Goal: Task Accomplishment & Management: Use online tool/utility

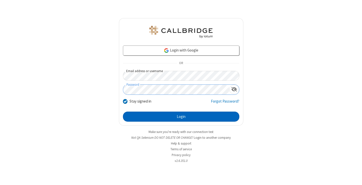
click at [181, 117] on button "Login" at bounding box center [181, 117] width 116 height 10
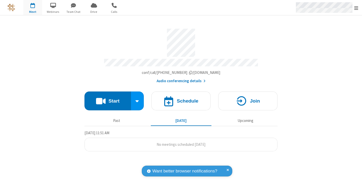
click at [357, 8] on span "Open menu" at bounding box center [357, 8] width 4 height 5
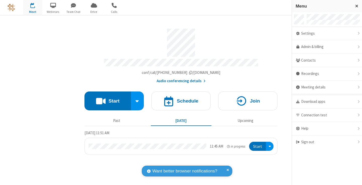
click at [33, 8] on span "button" at bounding box center [32, 5] width 19 height 9
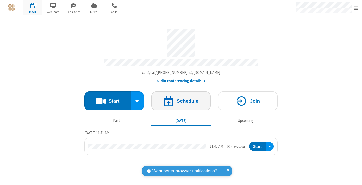
click at [181, 99] on h4 "Schedule" at bounding box center [188, 101] width 22 height 5
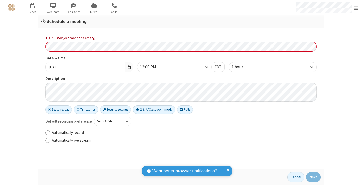
click at [181, 21] on h3 "Schedule a meeting" at bounding box center [181, 21] width 279 height 5
